Goal: Task Accomplishment & Management: Use online tool/utility

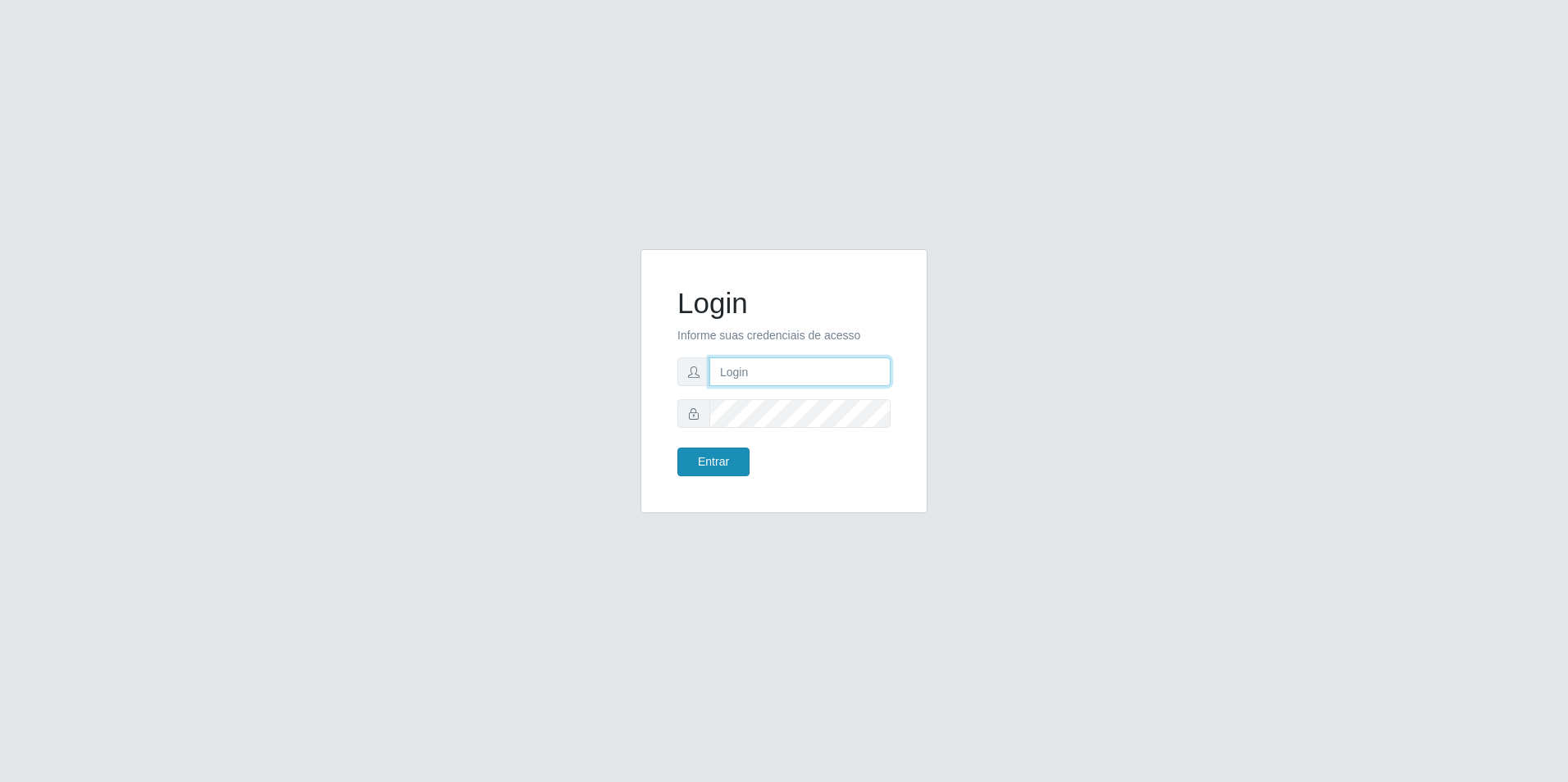
type input "[EMAIL_ADDRESS][DOMAIN_NAME]"
click at [712, 464] on button "Entrar" at bounding box center [713, 462] width 72 height 29
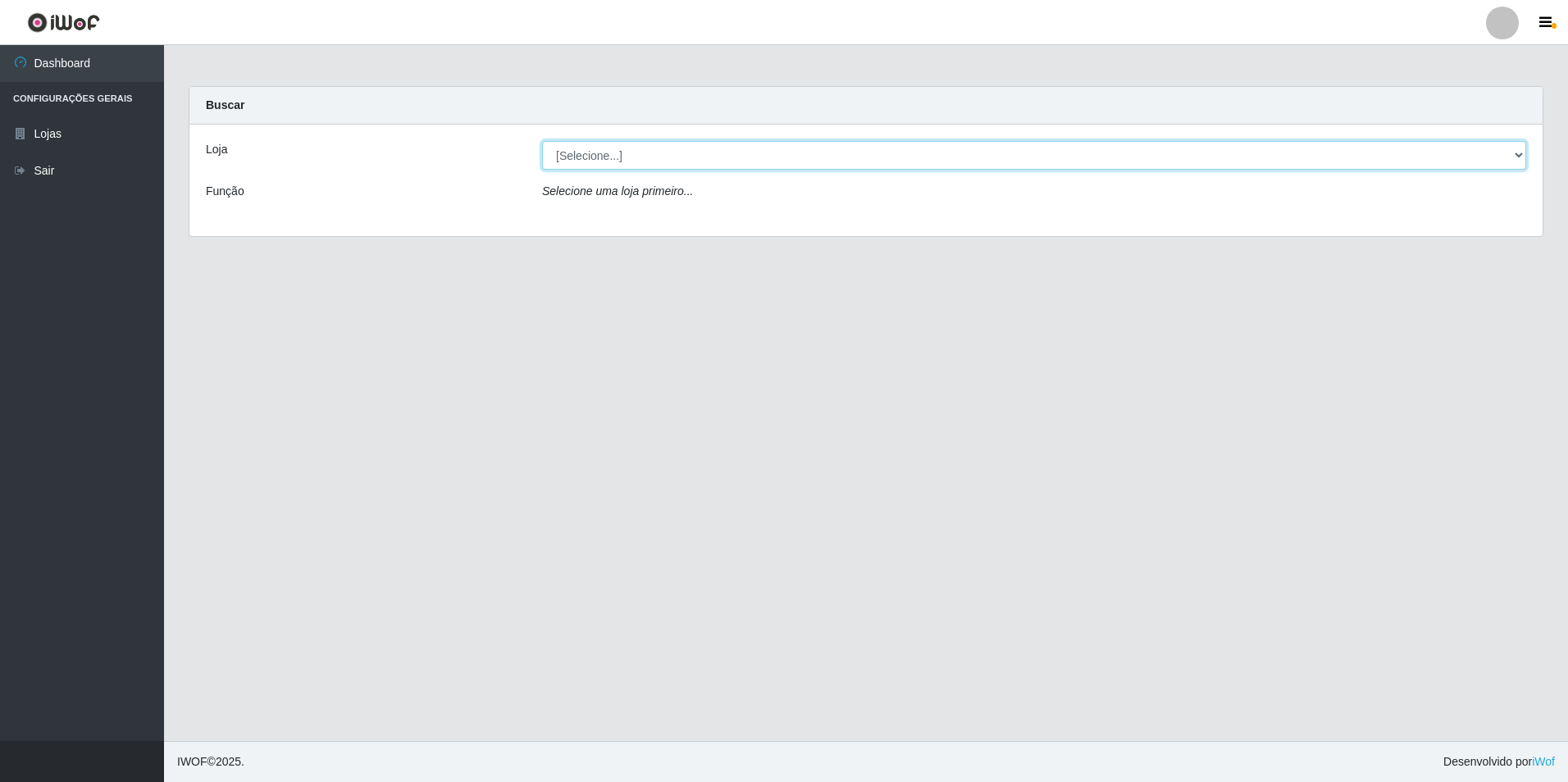
click at [818, 162] on select "[Selecione...] Extrabom - Loja 57 Anchieta" at bounding box center [1034, 155] width 984 height 29
select select "470"
click at [542, 141] on select "[Selecione...] Extrabom - Loja 57 Anchieta" at bounding box center [1034, 155] width 984 height 29
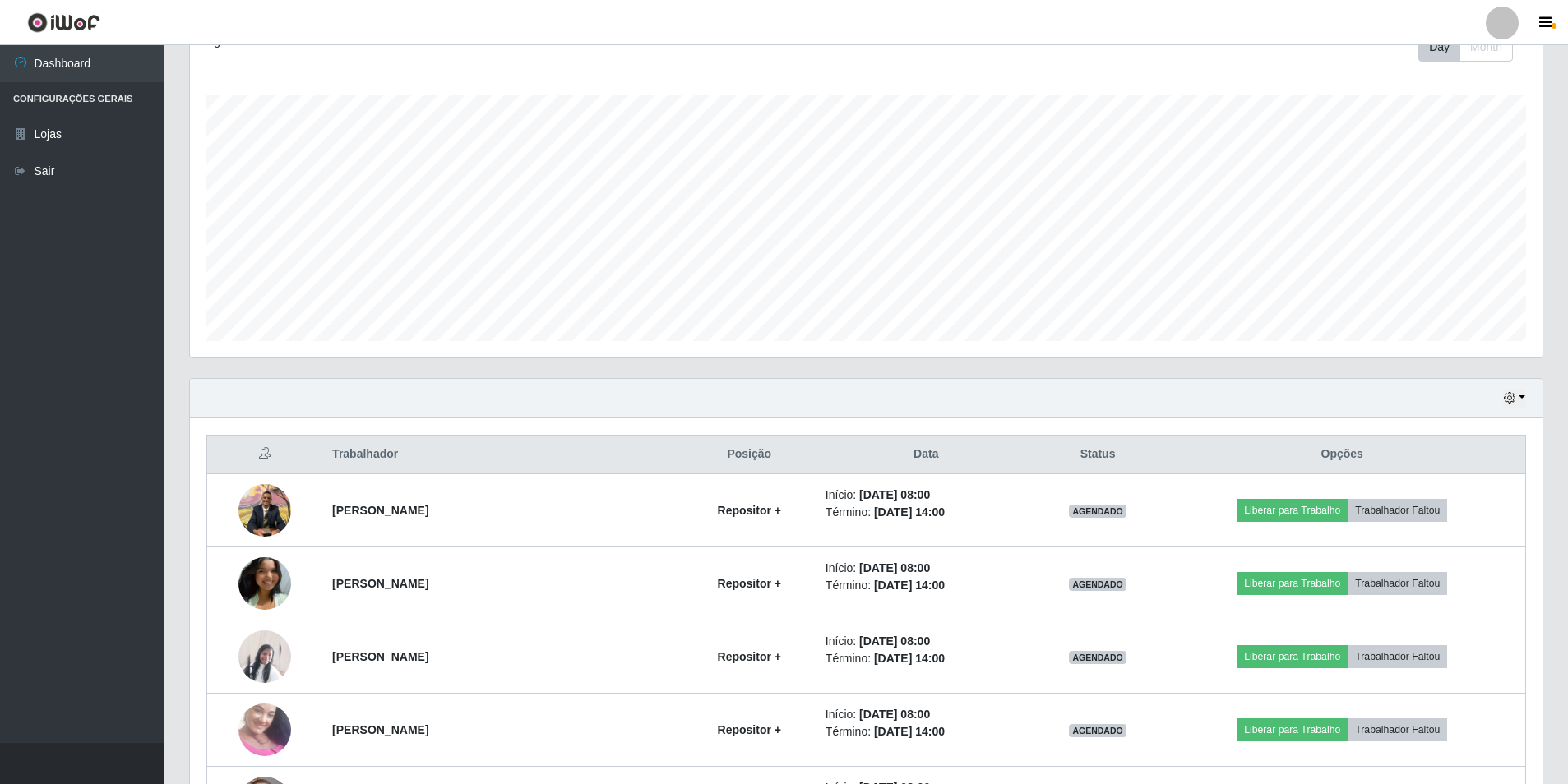
scroll to position [329, 0]
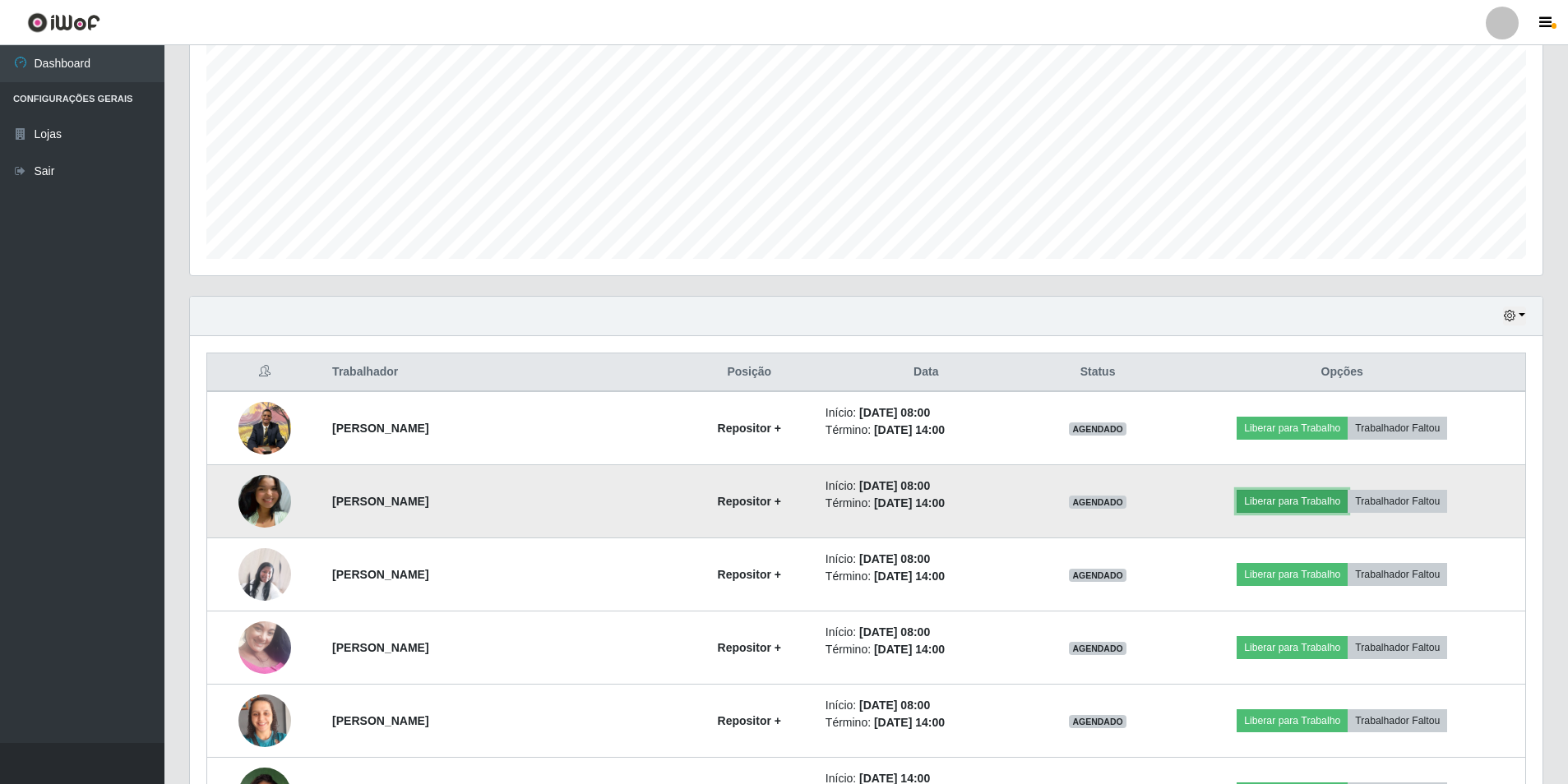
click at [1295, 508] on button "Liberar para Trabalho" at bounding box center [1293, 502] width 111 height 23
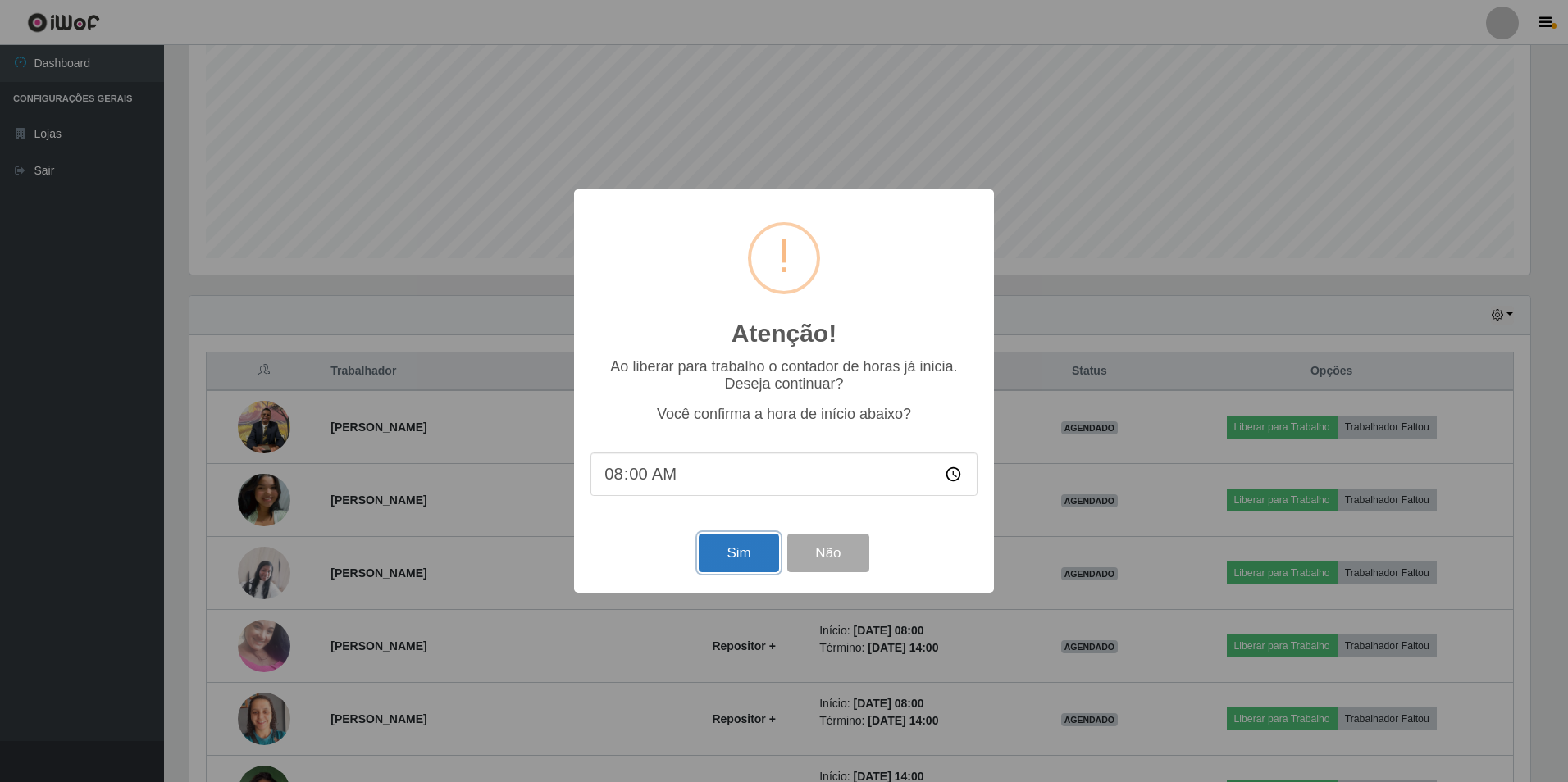
click at [720, 553] on button "Sim" at bounding box center [738, 553] width 79 height 38
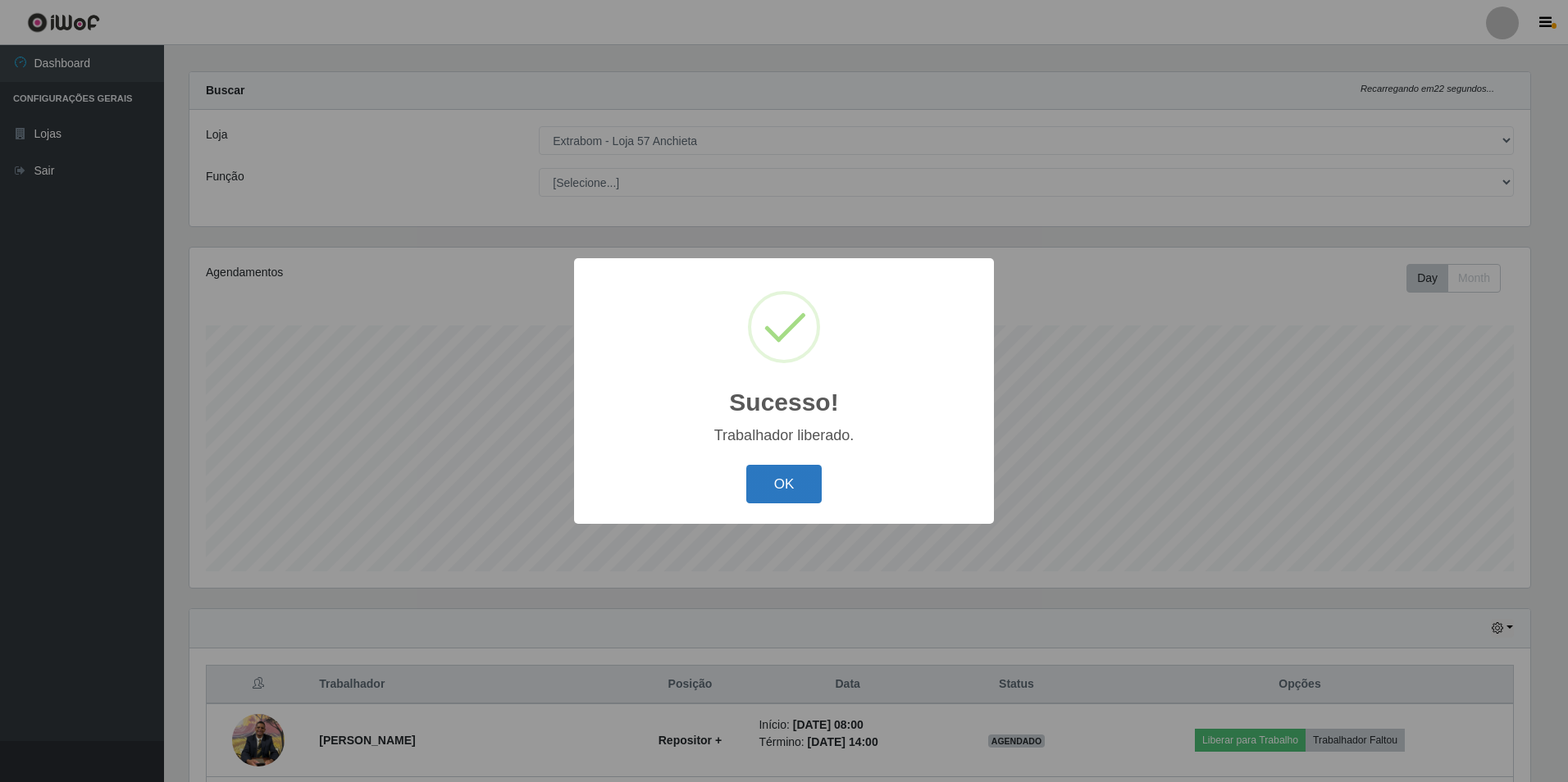
click at [777, 489] on button "OK" at bounding box center [785, 484] width 77 height 38
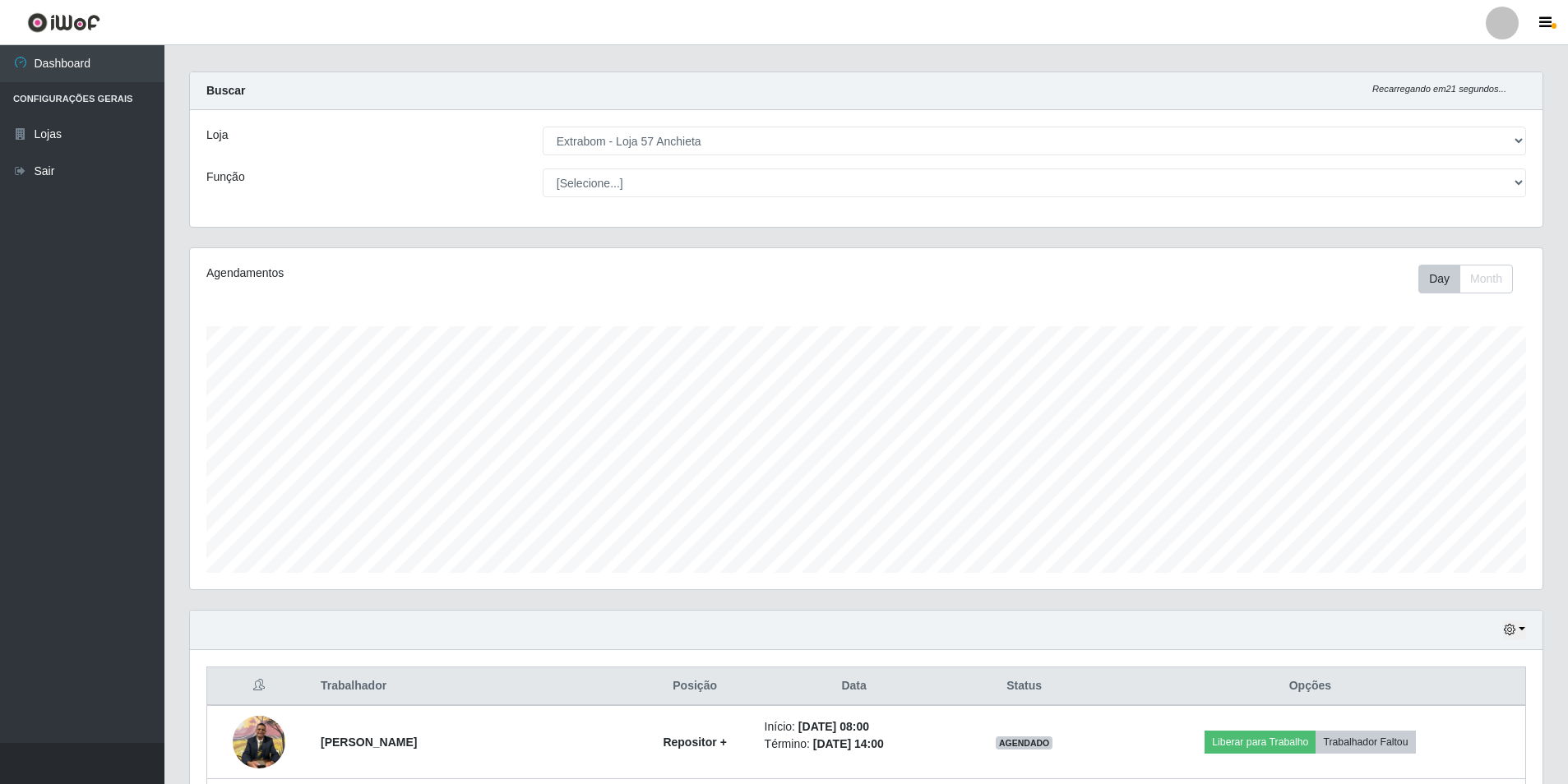
scroll to position [426, 0]
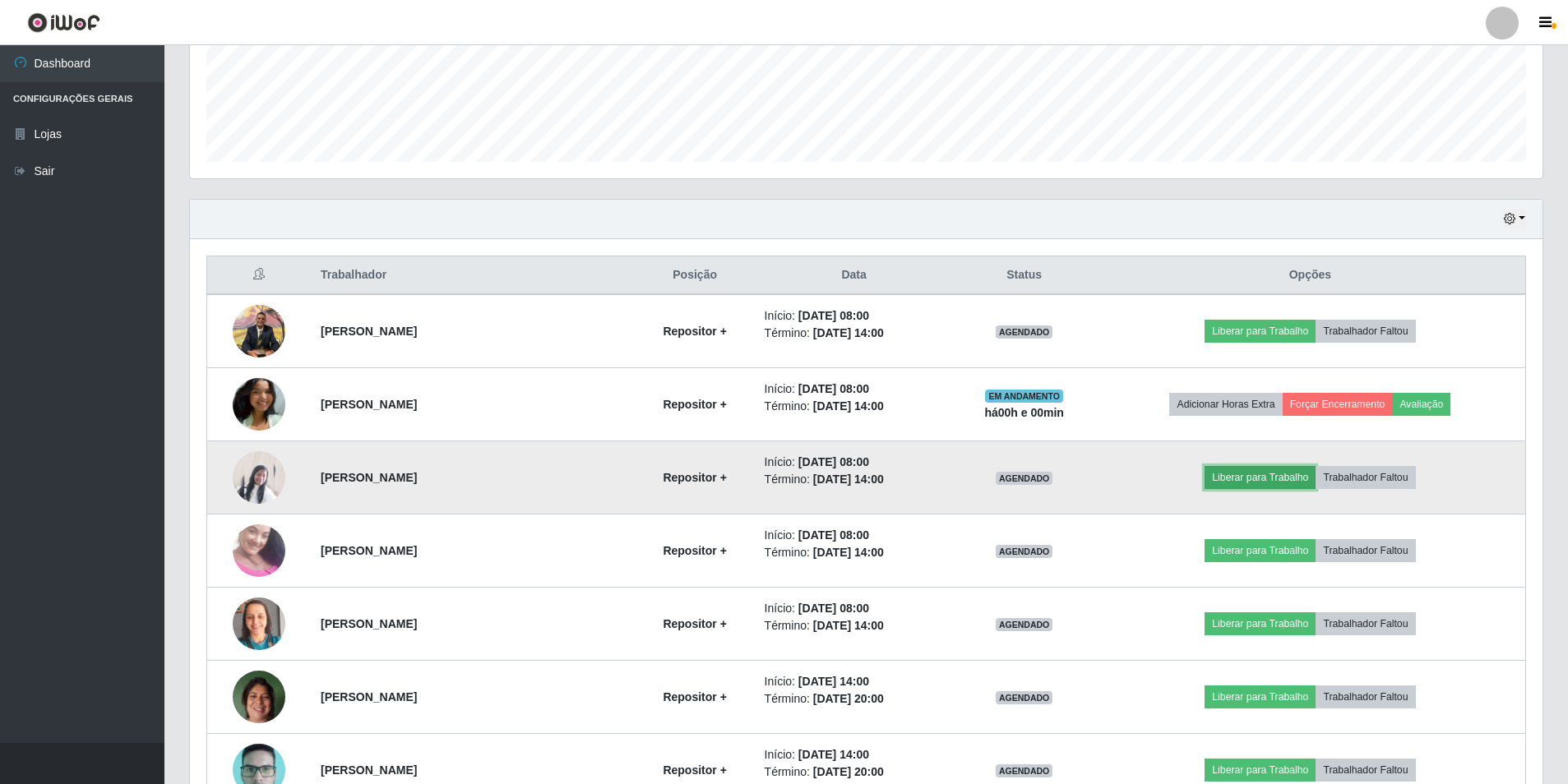
click at [1246, 475] on button "Liberar para Trabalho" at bounding box center [1260, 478] width 111 height 23
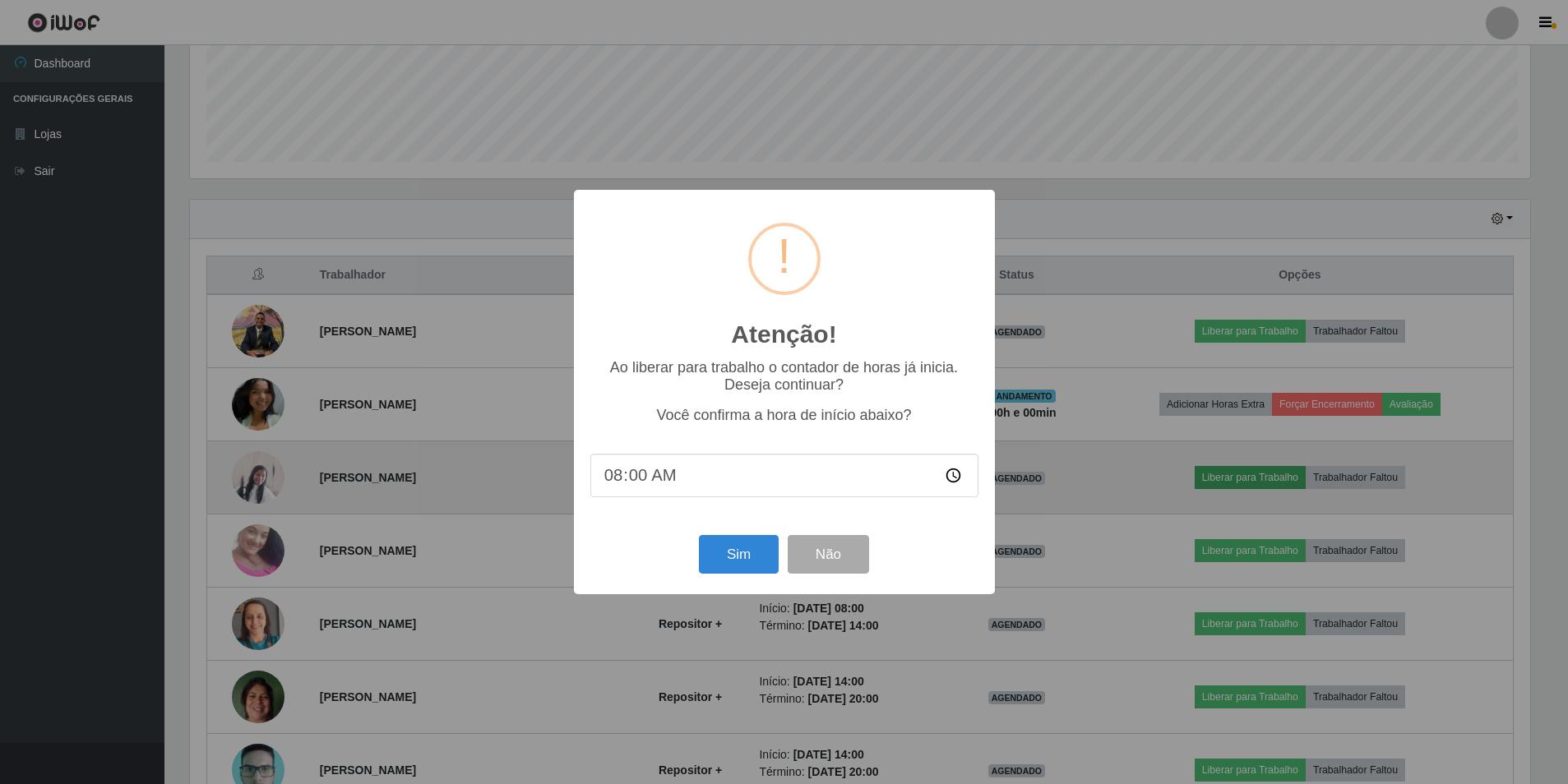
scroll to position [342, 1344]
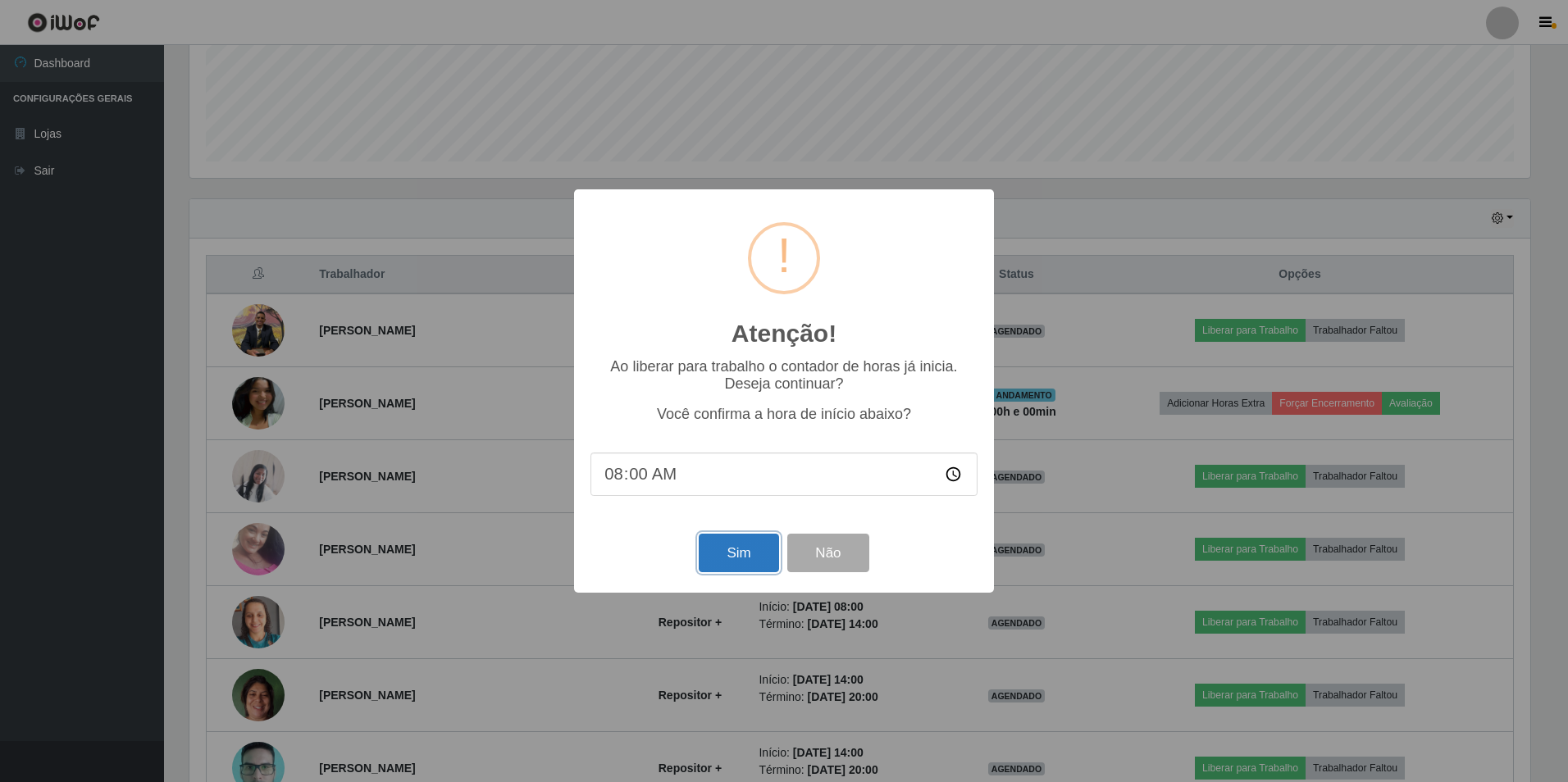
click at [740, 559] on button "Sim" at bounding box center [738, 553] width 79 height 38
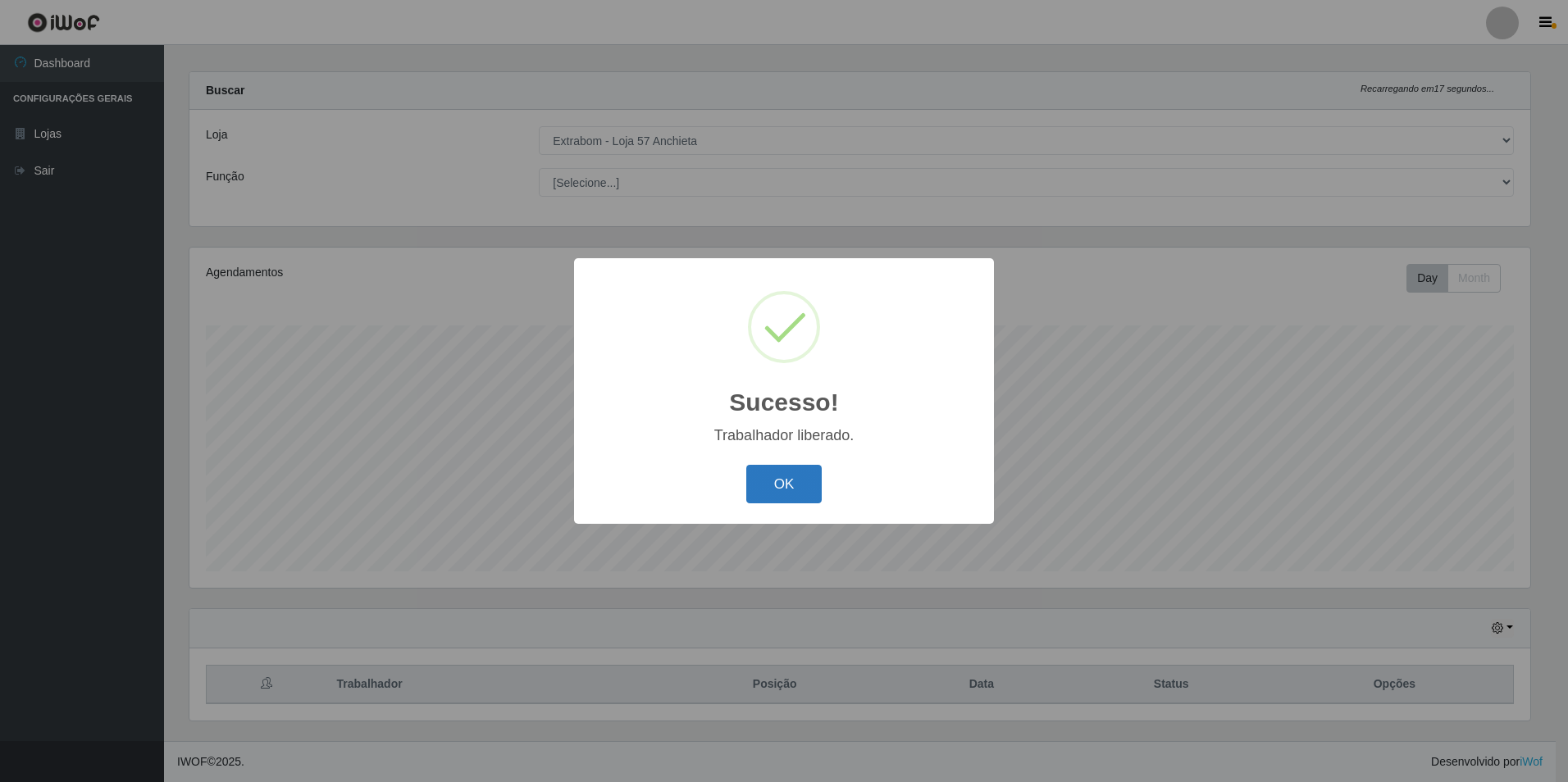
click at [773, 492] on button "OK" at bounding box center [785, 484] width 77 height 38
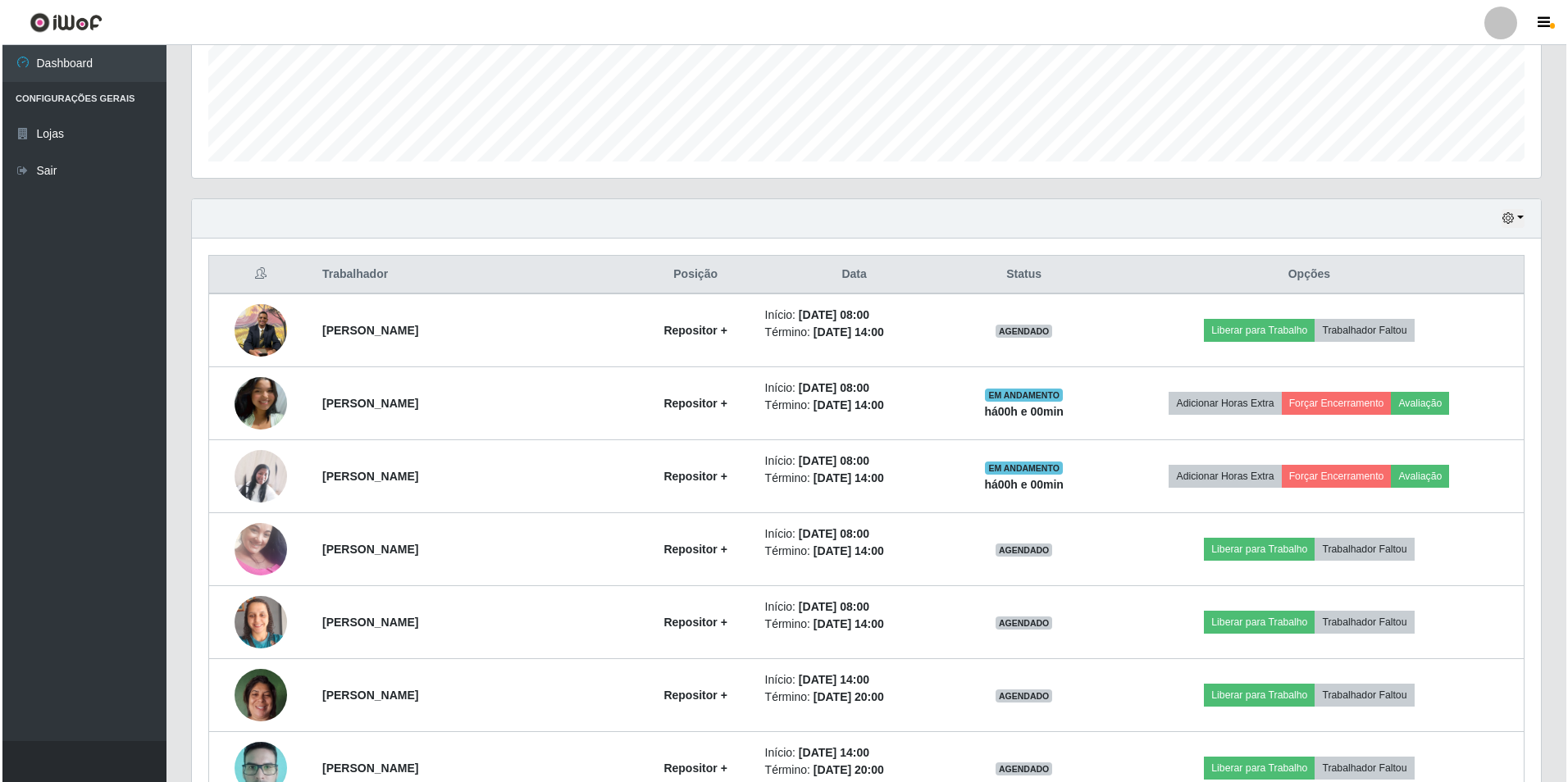
scroll to position [589, 0]
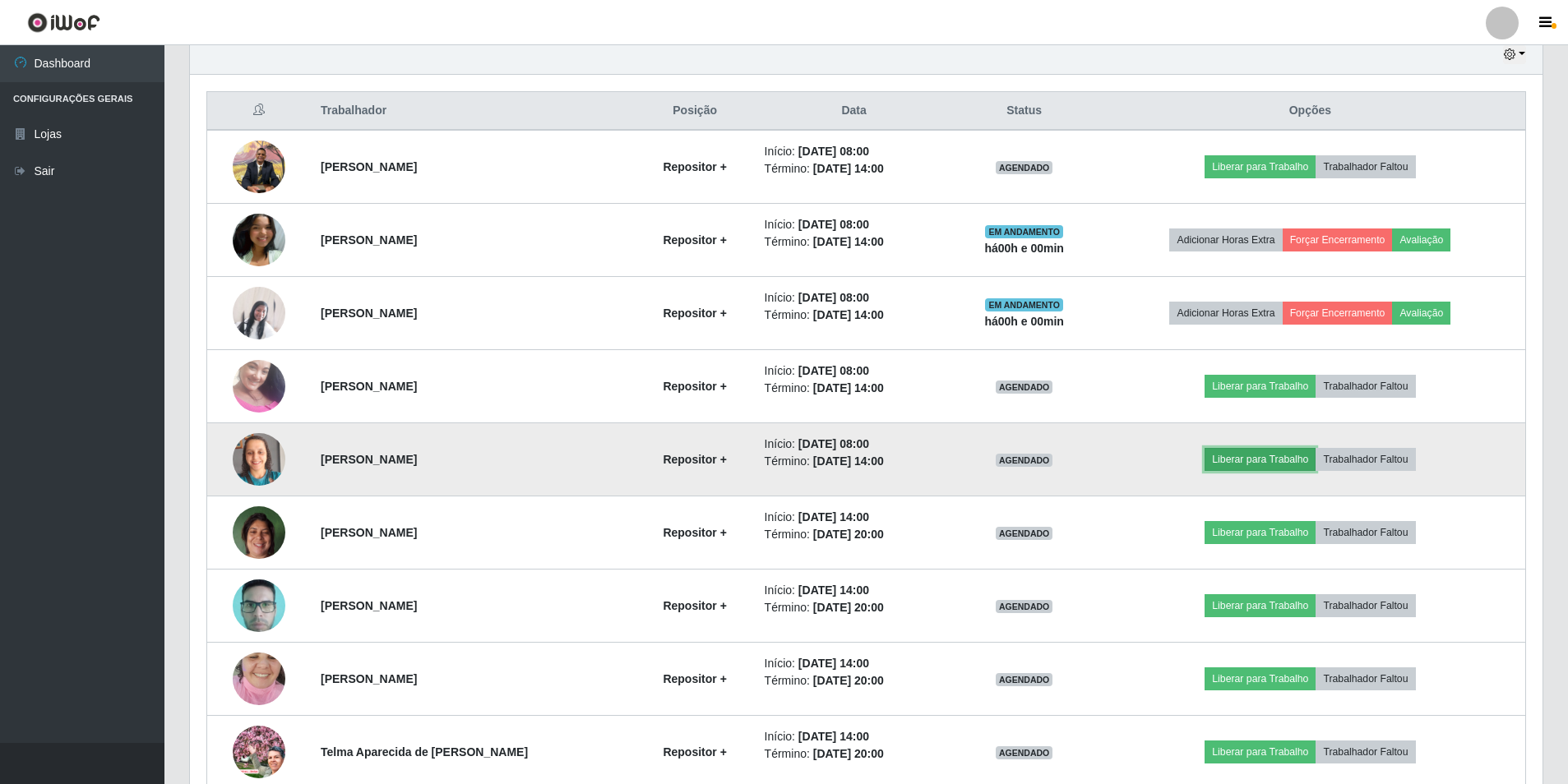
click at [1288, 457] on button "Liberar para Trabalho" at bounding box center [1260, 460] width 111 height 23
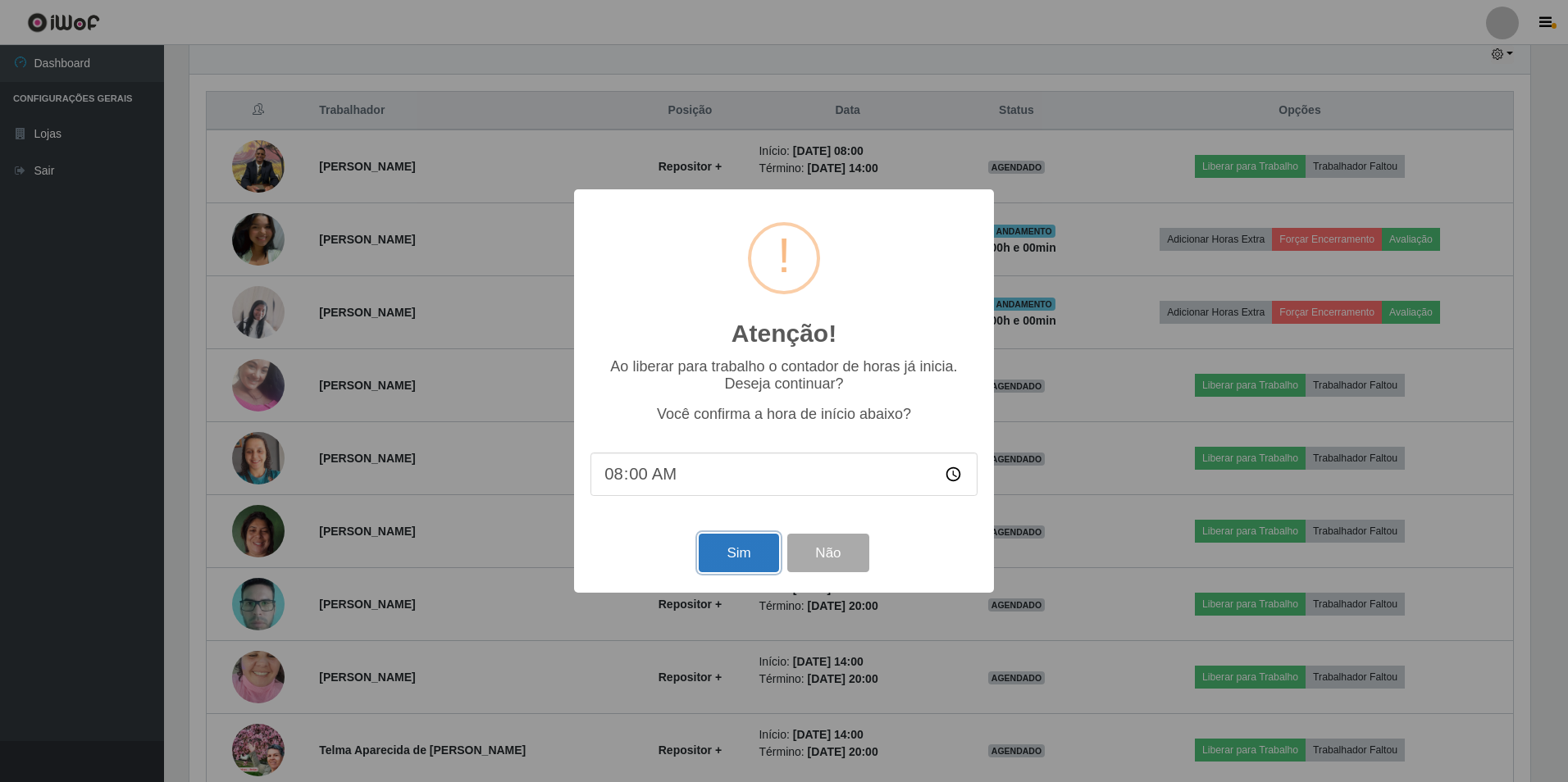
click at [717, 559] on button "Sim" at bounding box center [738, 553] width 79 height 38
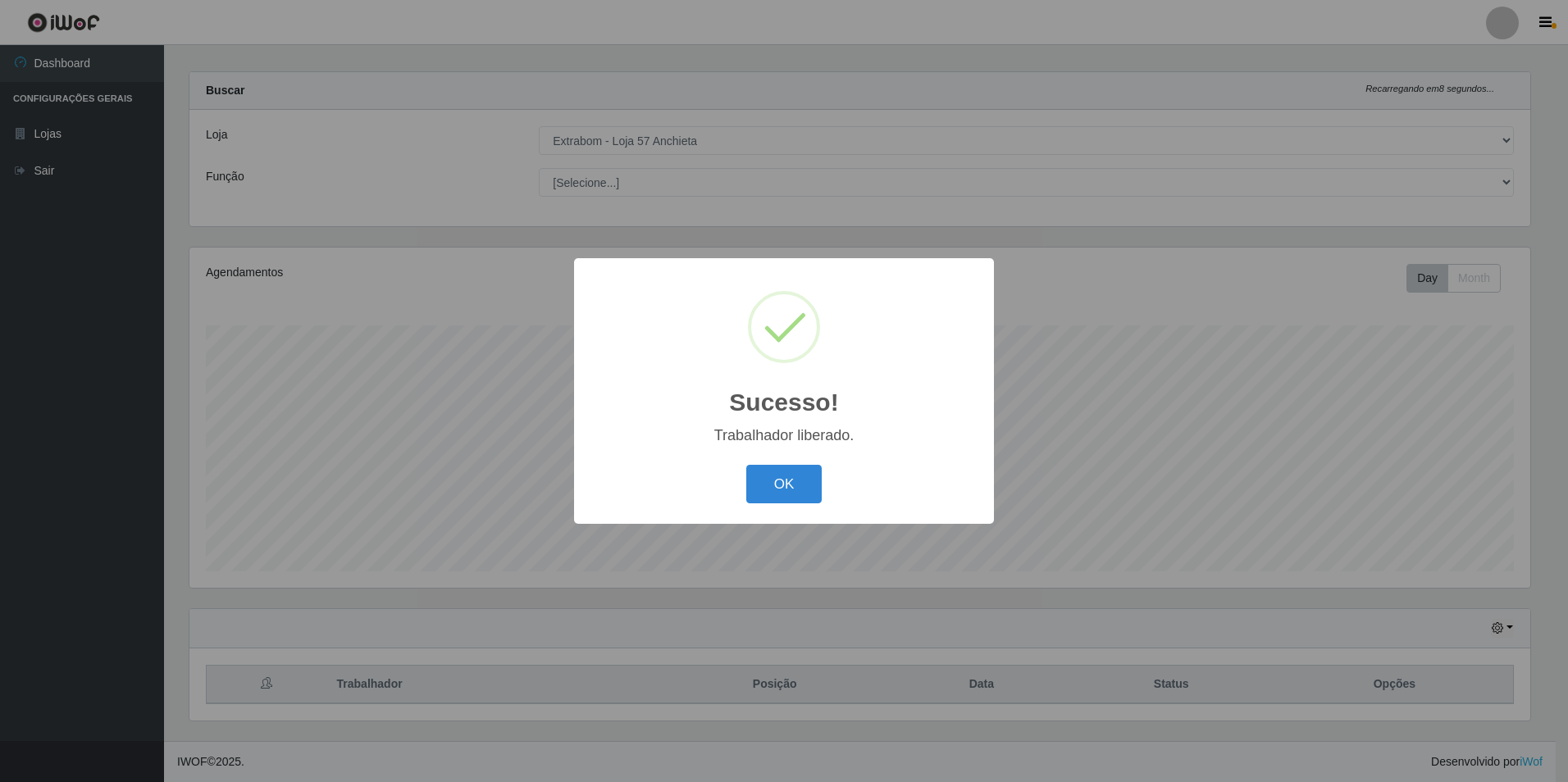
scroll to position [0, 0]
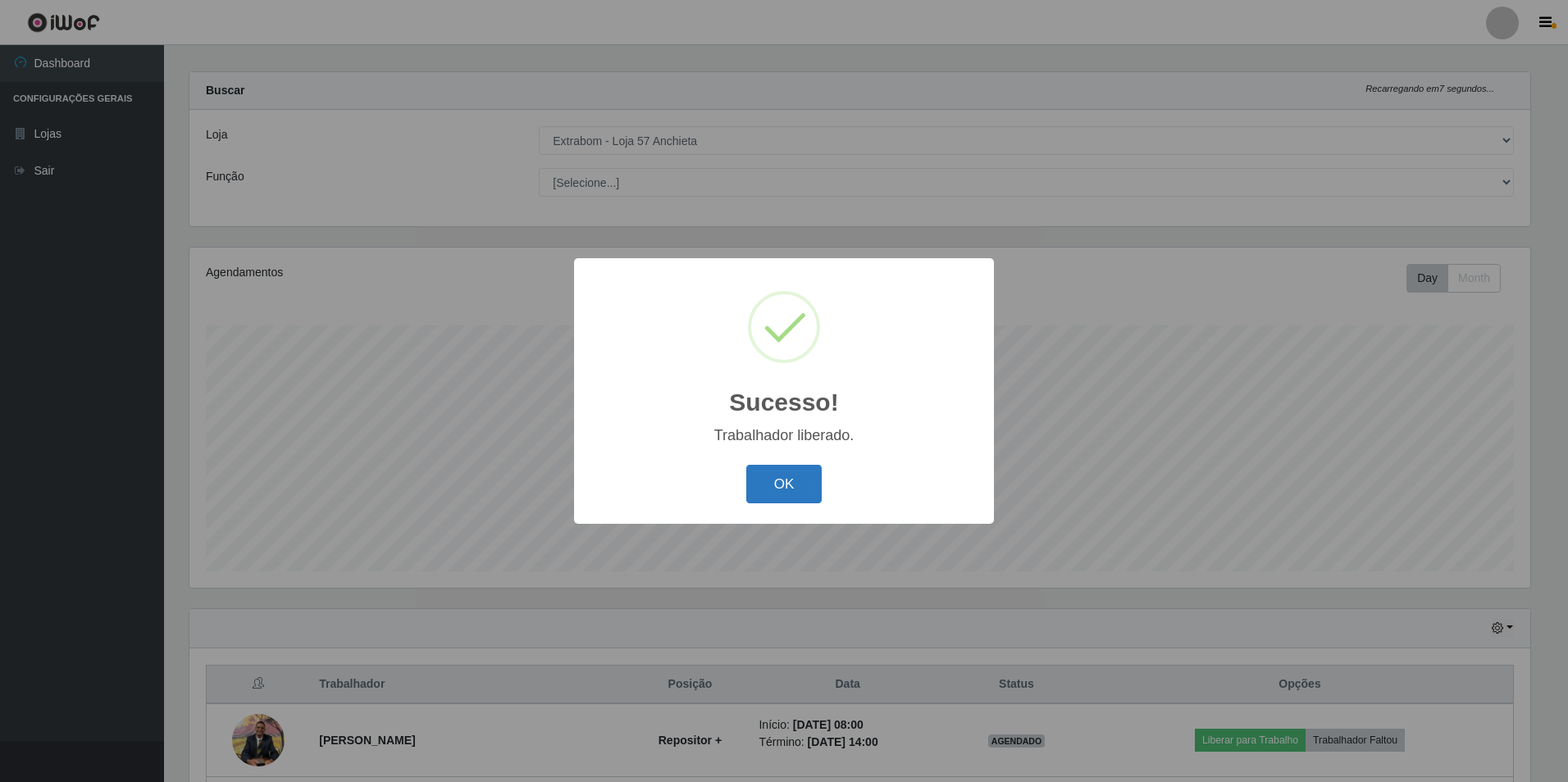
click at [795, 483] on button "OK" at bounding box center [785, 484] width 77 height 38
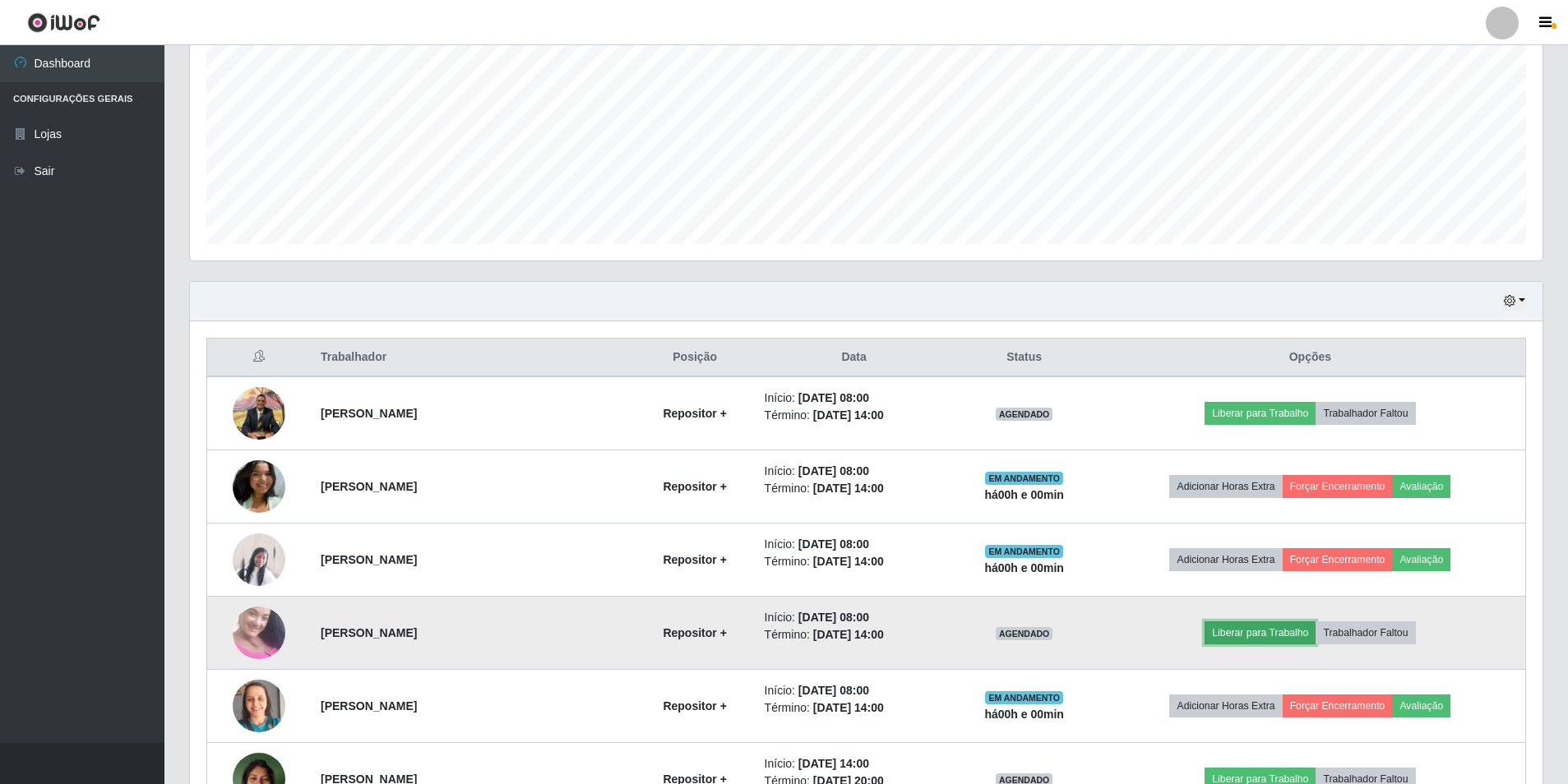
click at [1228, 634] on button "Liberar para Trabalho" at bounding box center [1260, 633] width 111 height 23
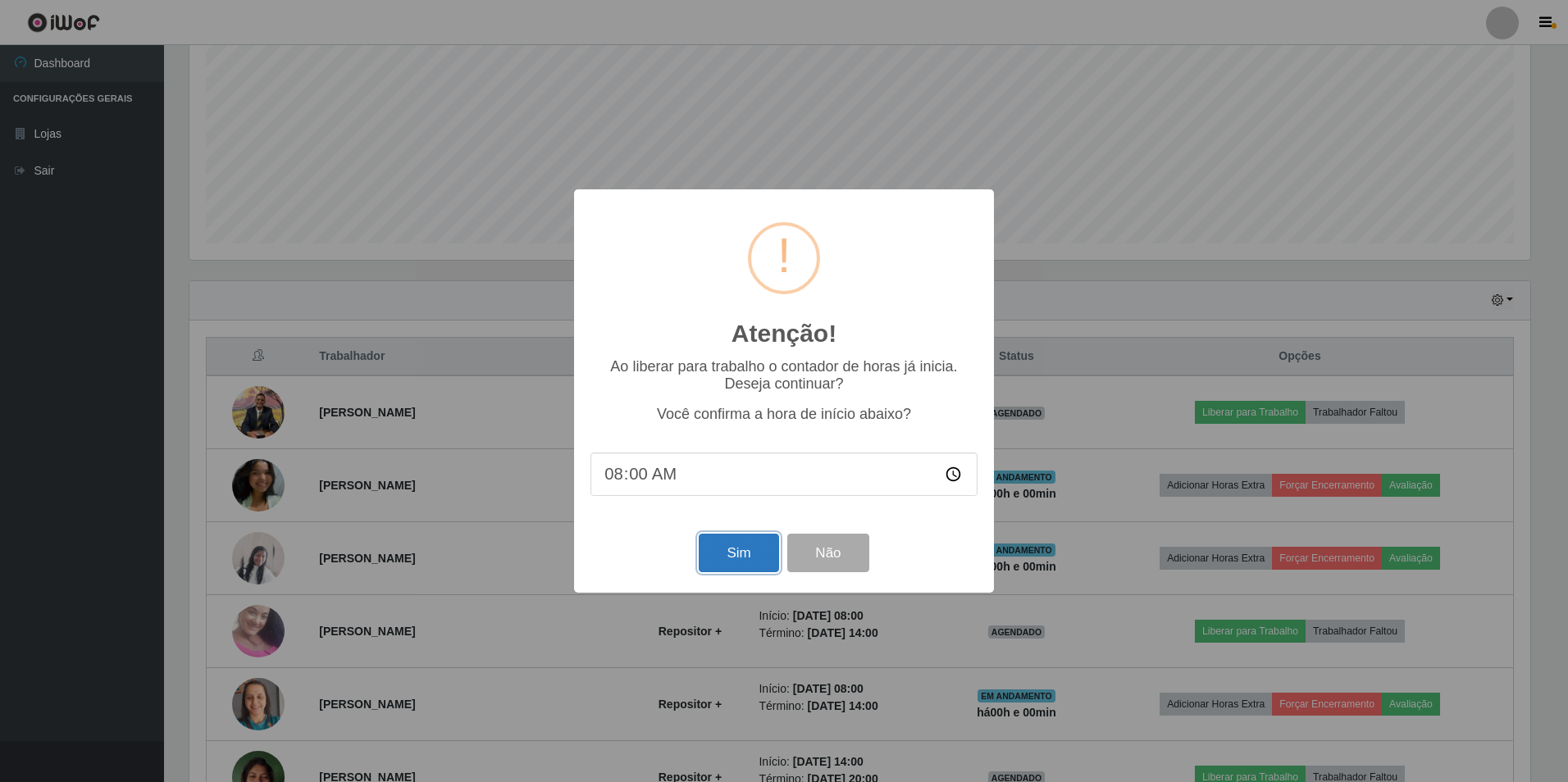
click at [726, 555] on button "Sim" at bounding box center [738, 553] width 79 height 38
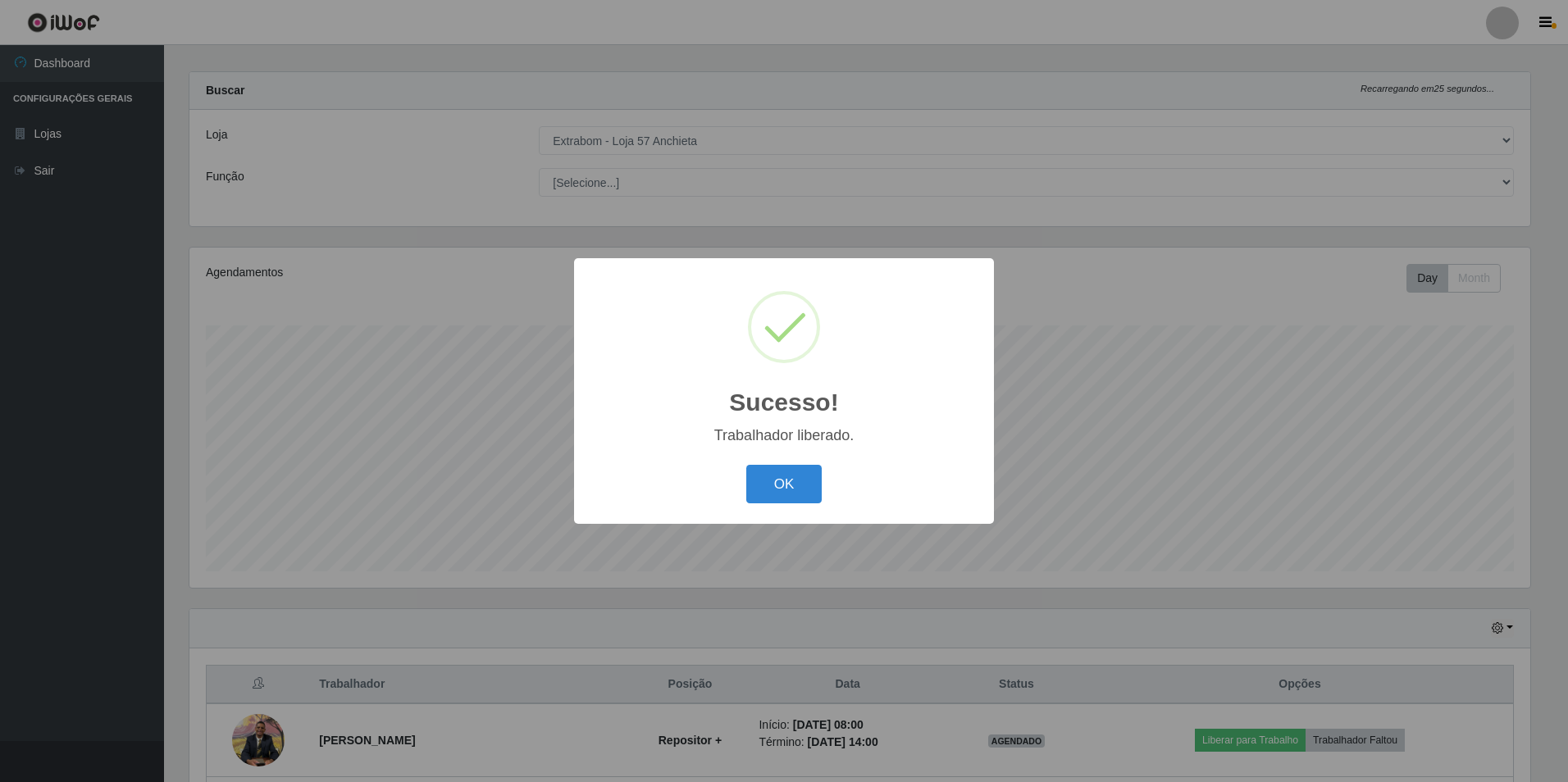
click at [736, 480] on div "OK Cancel" at bounding box center [784, 484] width 387 height 47
click at [757, 486] on button "OK" at bounding box center [785, 484] width 77 height 38
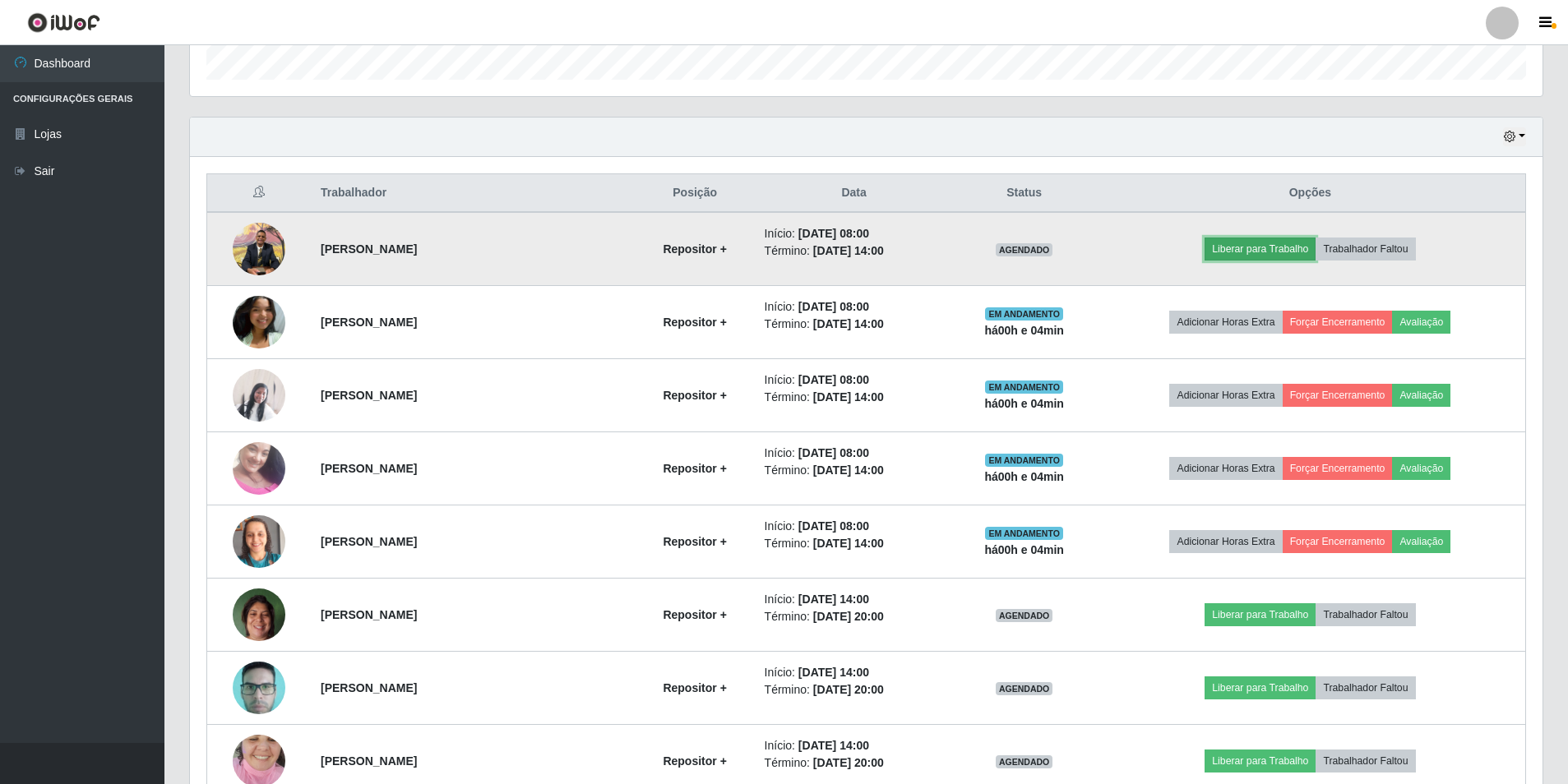
click at [1263, 245] on button "Liberar para Trabalho" at bounding box center [1260, 249] width 111 height 23
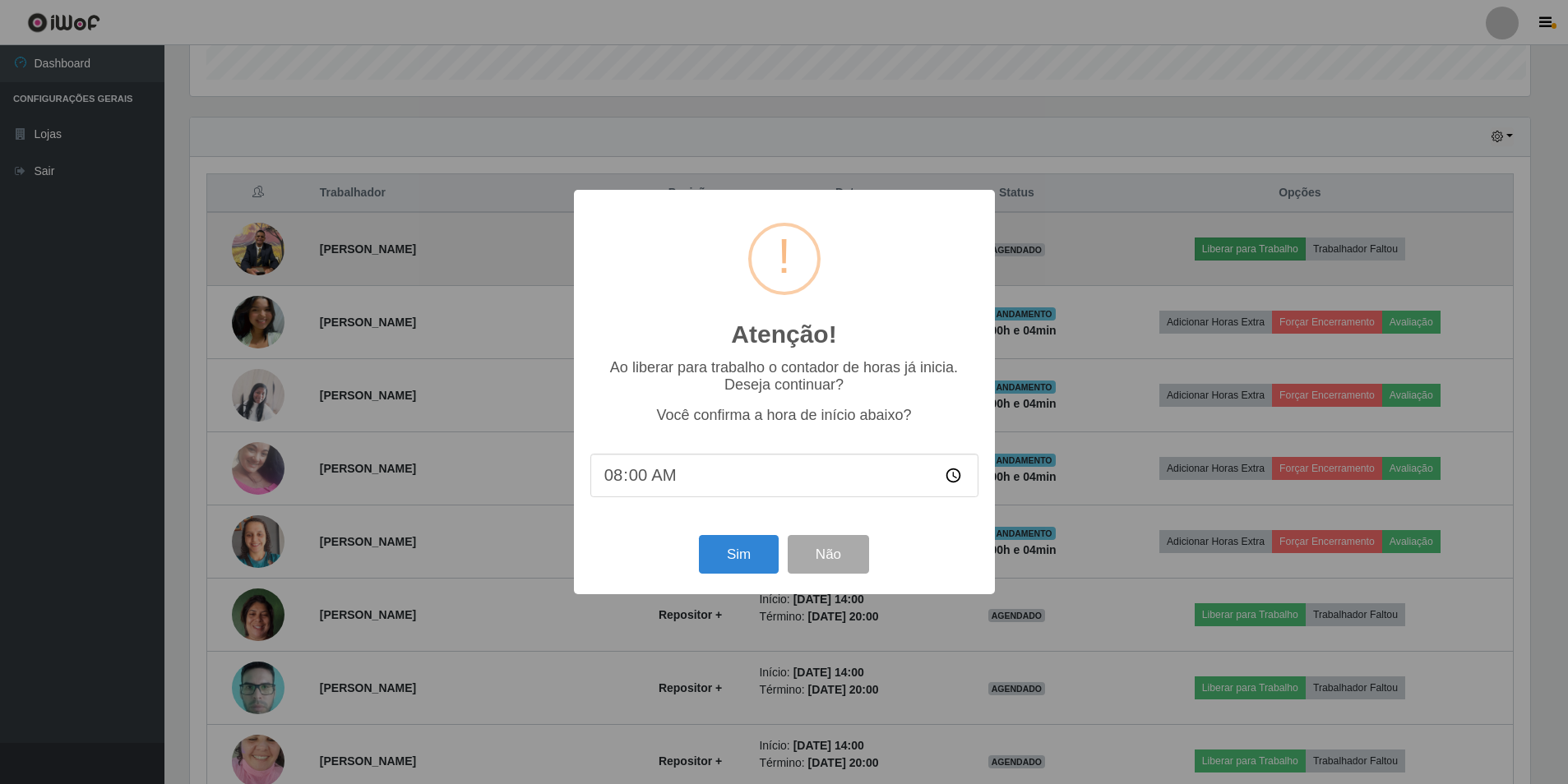
scroll to position [342, 1344]
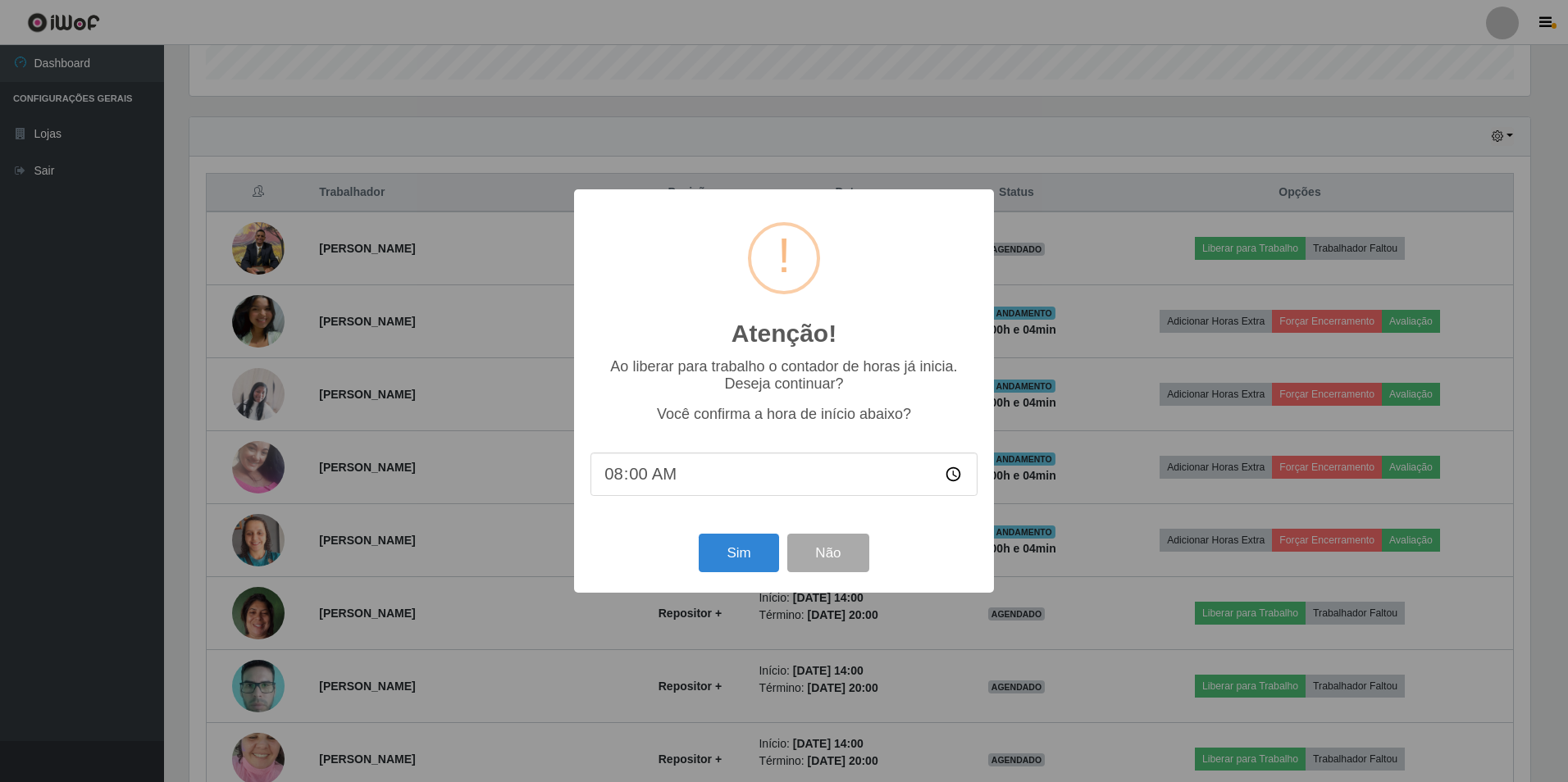
click at [644, 478] on input "08:00" at bounding box center [784, 474] width 387 height 43
type input "08:04"
click at [733, 559] on button "Sim" at bounding box center [738, 553] width 79 height 38
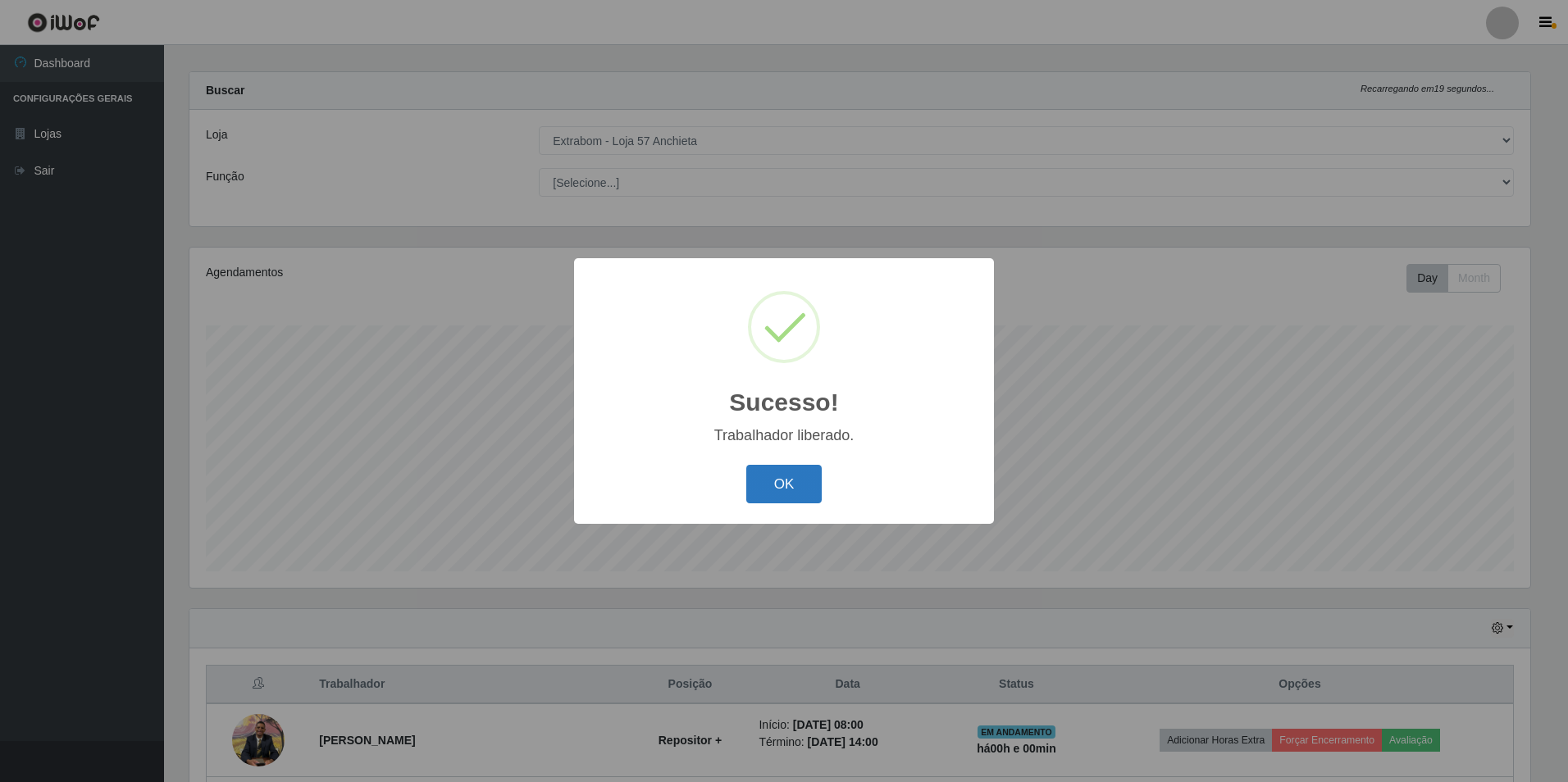
click at [795, 478] on button "OK" at bounding box center [785, 484] width 77 height 38
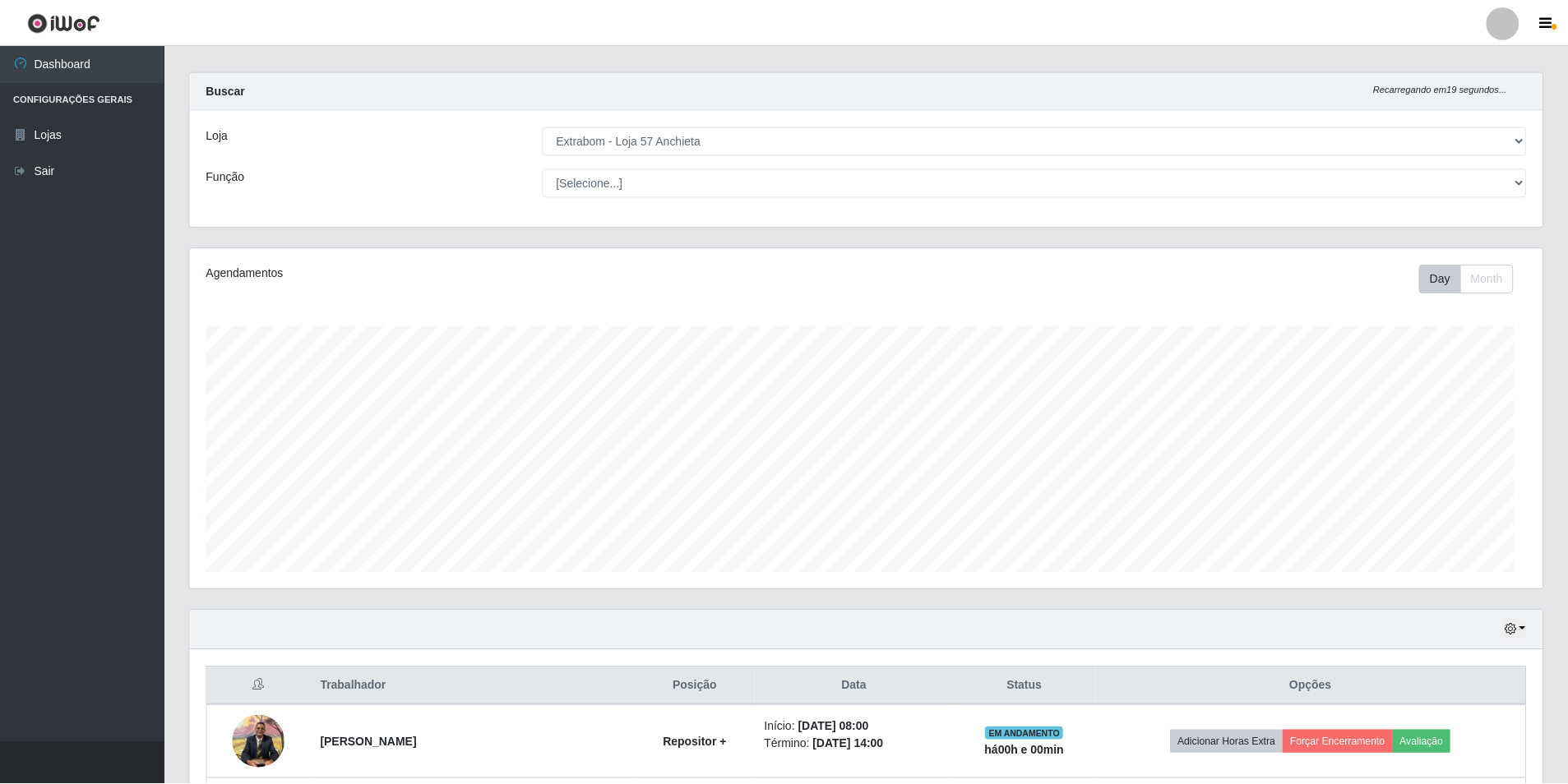
scroll to position [342, 1353]
